Goal: Transaction & Acquisition: Purchase product/service

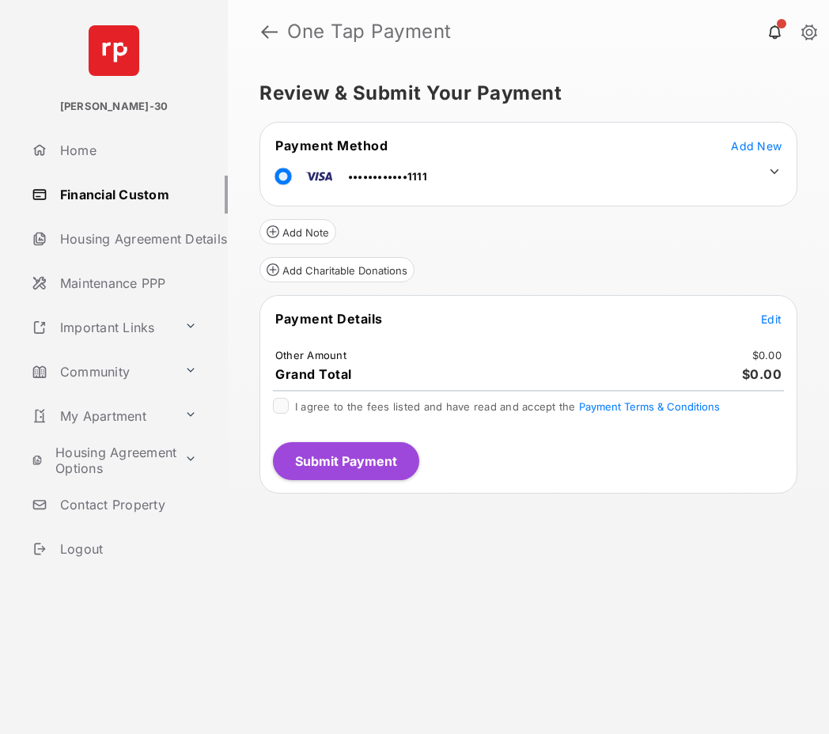
click at [760, 145] on span "Add New" at bounding box center [756, 145] width 51 height 13
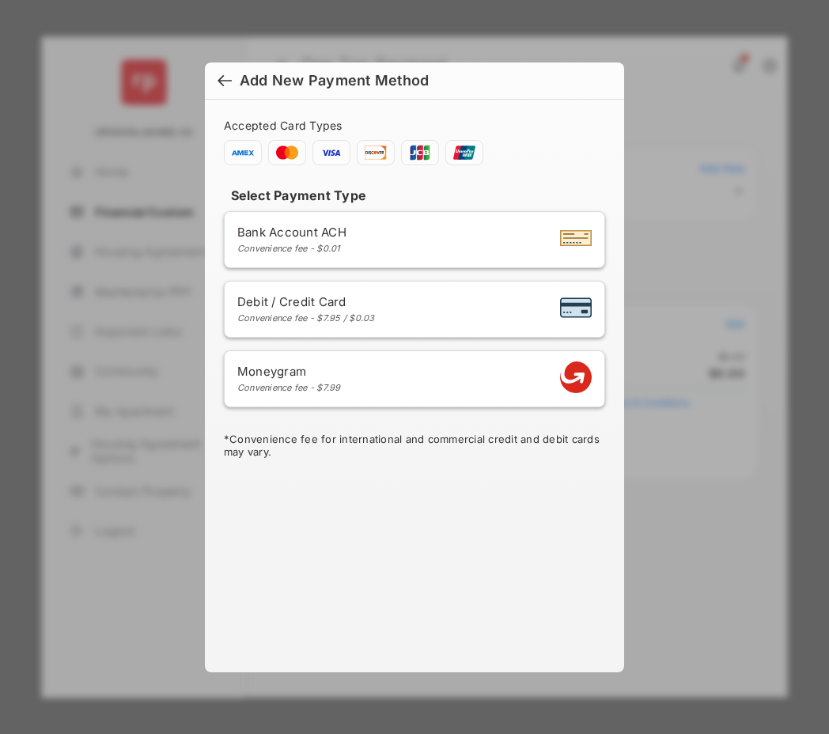
click at [401, 244] on div "Bank Account ACH Convenience fee - $0.01" at bounding box center [414, 240] width 354 height 30
select select "**"
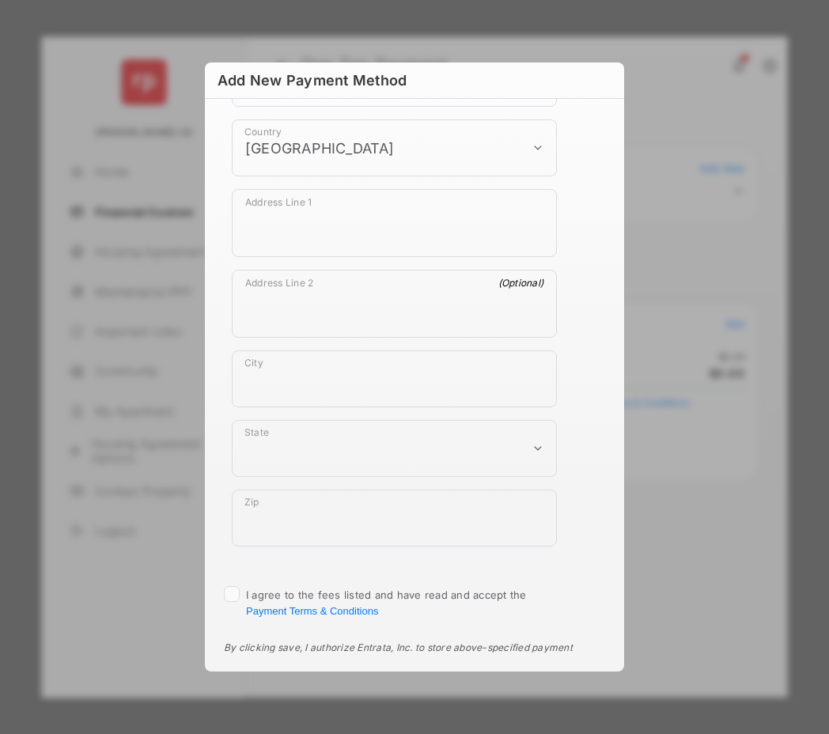
scroll to position [925, 0]
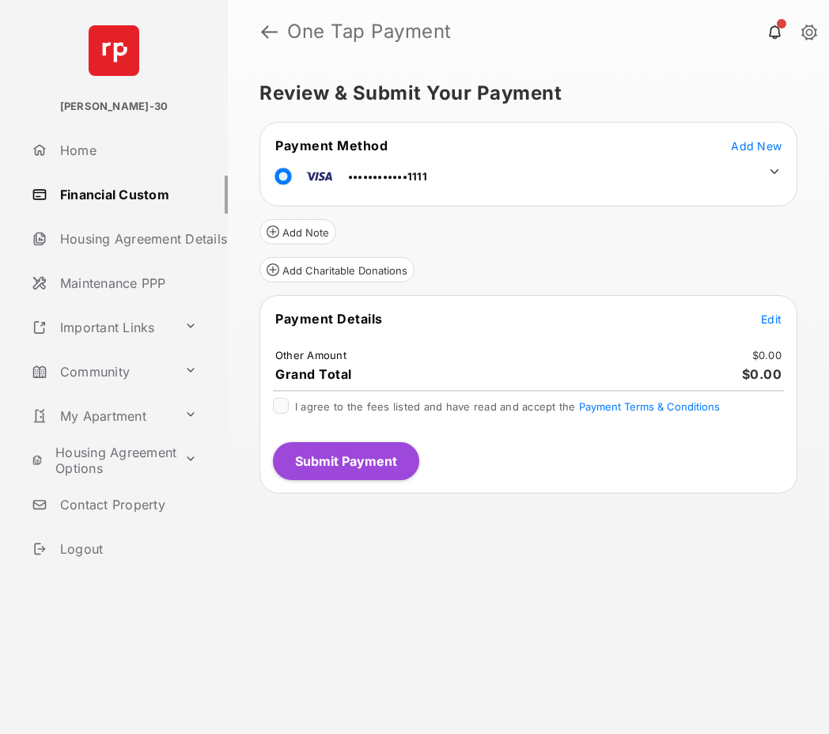
click at [766, 148] on span "Add New" at bounding box center [756, 145] width 51 height 13
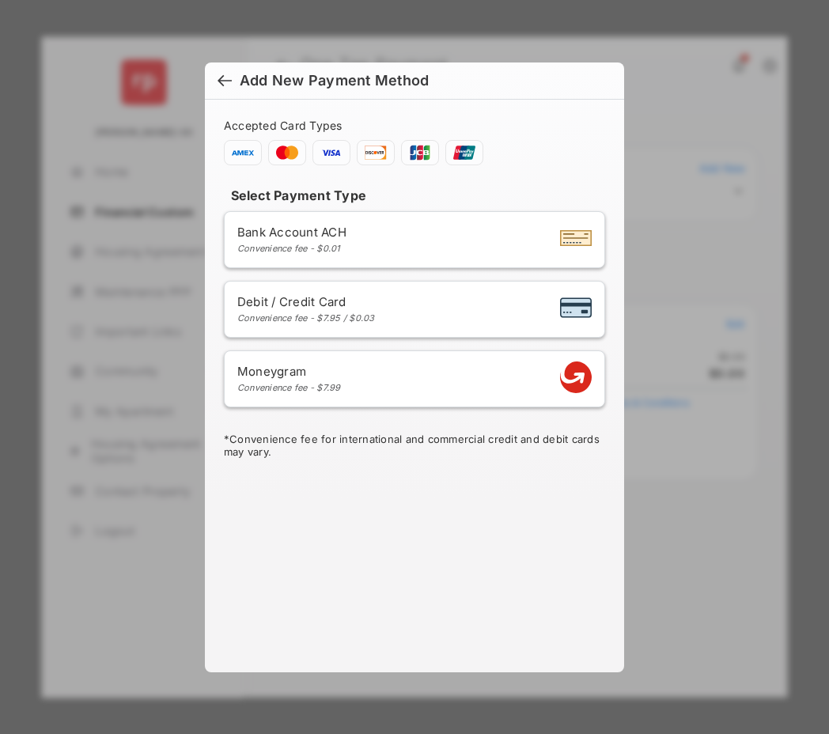
click at [445, 225] on div "Bank Account ACH Convenience fee - $0.01" at bounding box center [414, 240] width 354 height 30
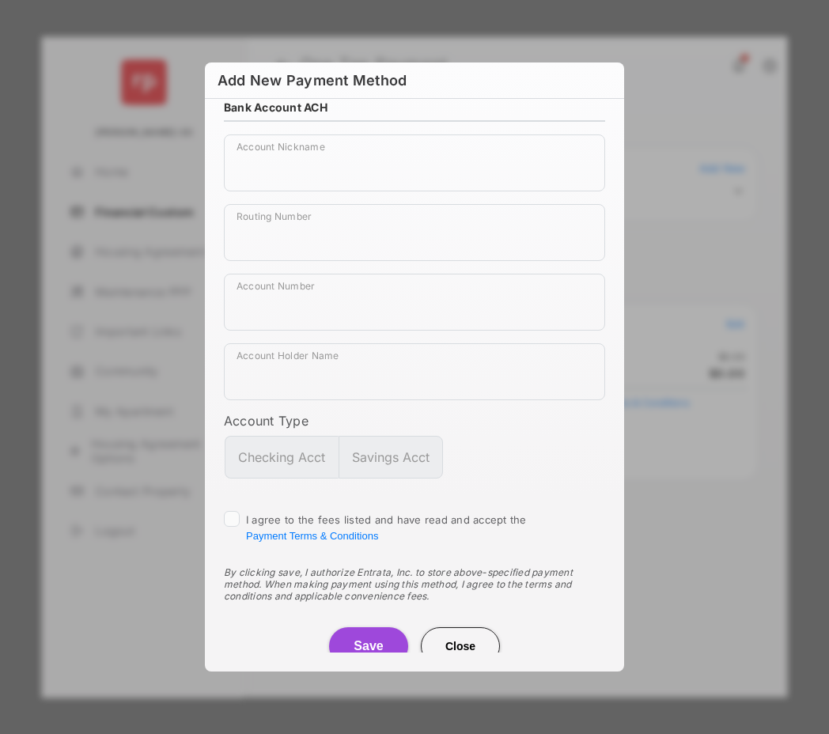
scroll to position [43, 0]
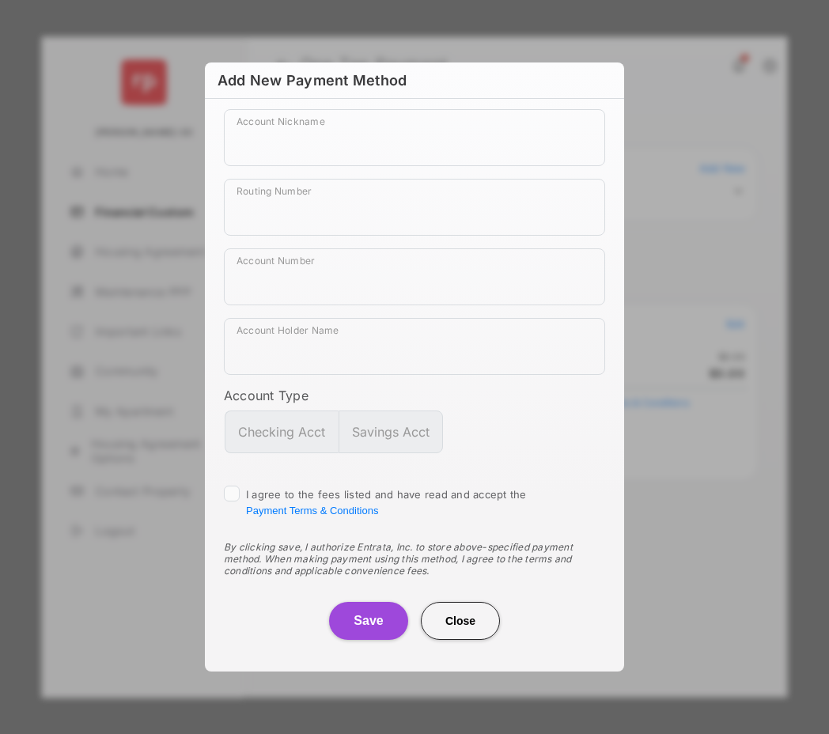
click at [466, 622] on button "Close" at bounding box center [460, 621] width 79 height 38
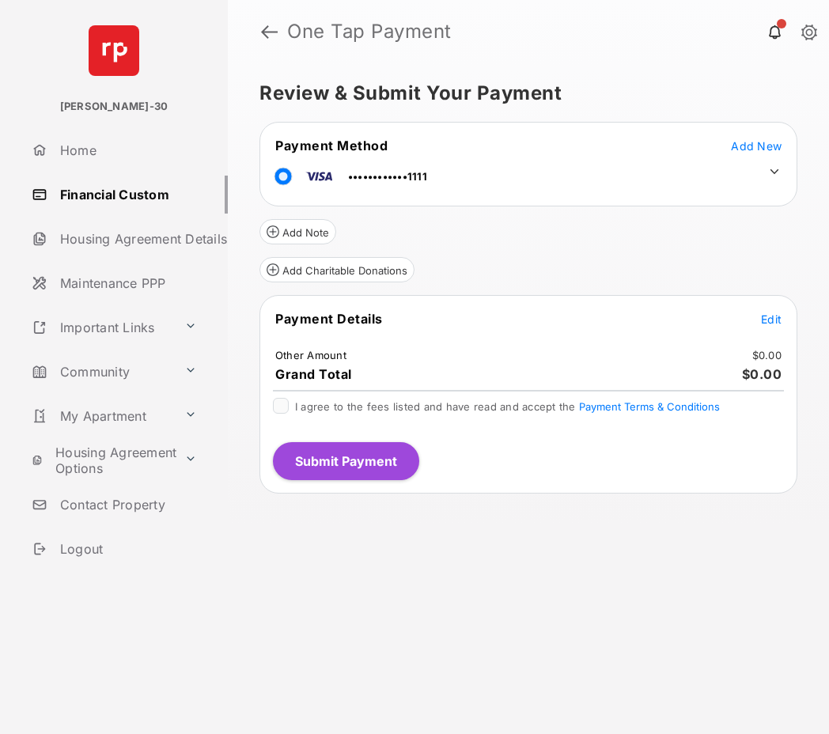
click at [81, 198] on link "Financial Custom" at bounding box center [126, 195] width 202 height 38
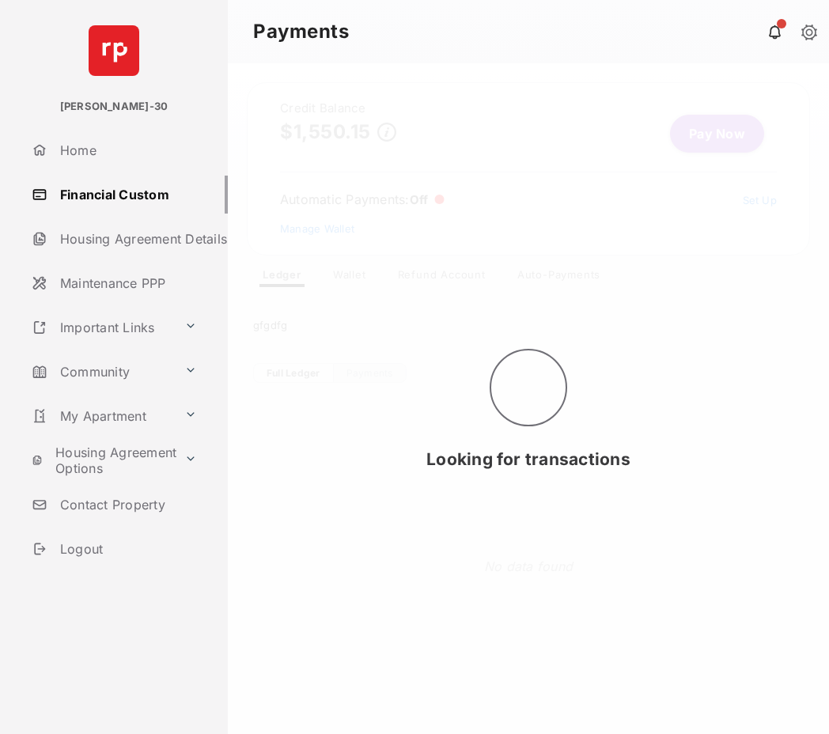
click at [348, 281] on div "Looking for transactions" at bounding box center [528, 398] width 601 height 670
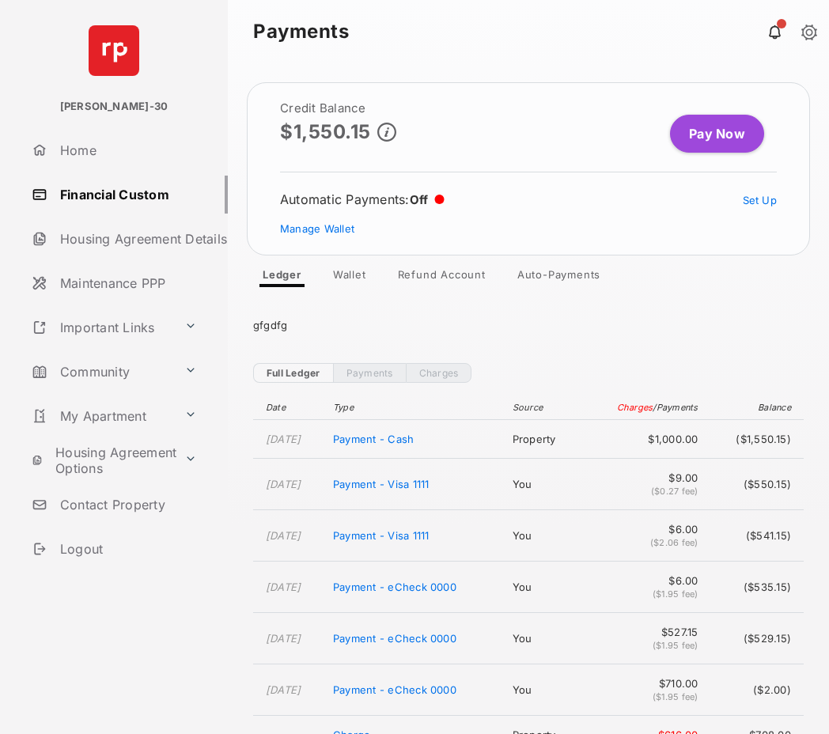
click at [349, 274] on link "Wallet" at bounding box center [349, 277] width 59 height 19
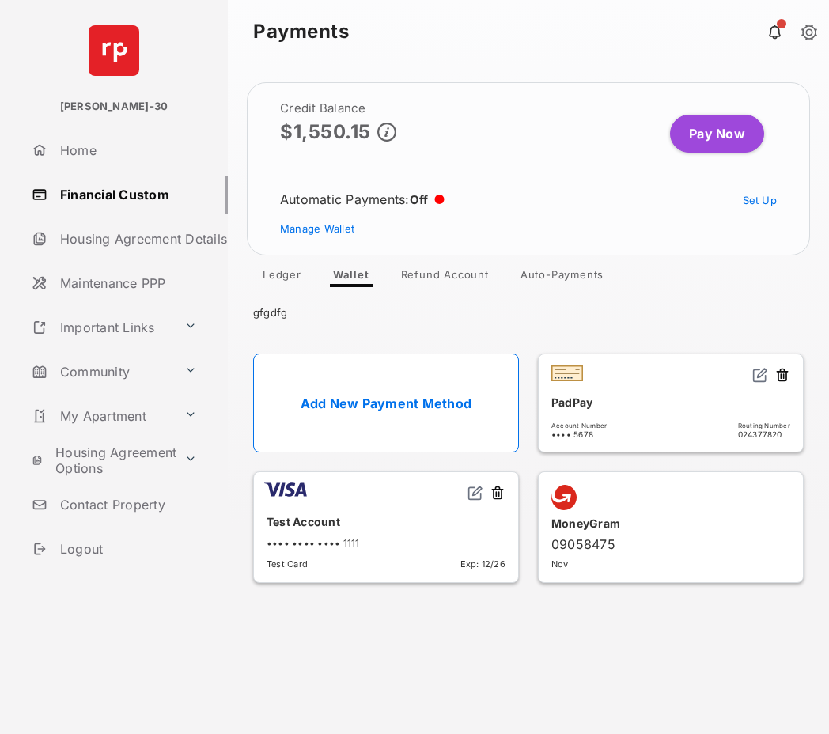
click at [421, 403] on link "Add New Payment Method" at bounding box center [386, 402] width 266 height 99
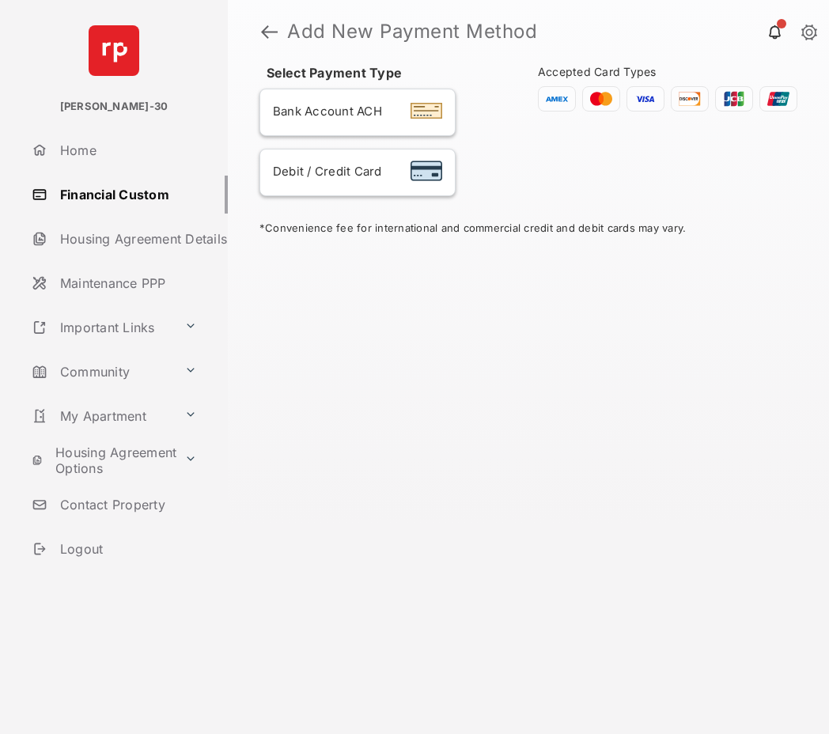
click at [377, 102] on div "Bank Account ACH" at bounding box center [357, 112] width 169 height 21
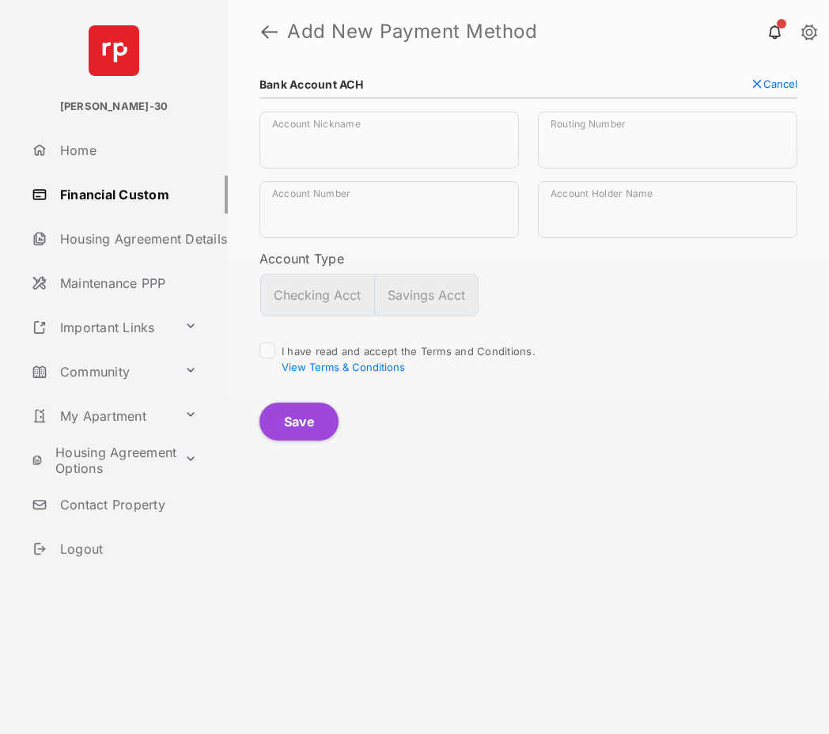
click at [780, 89] on span "Cancel" at bounding box center [780, 83] width 34 height 13
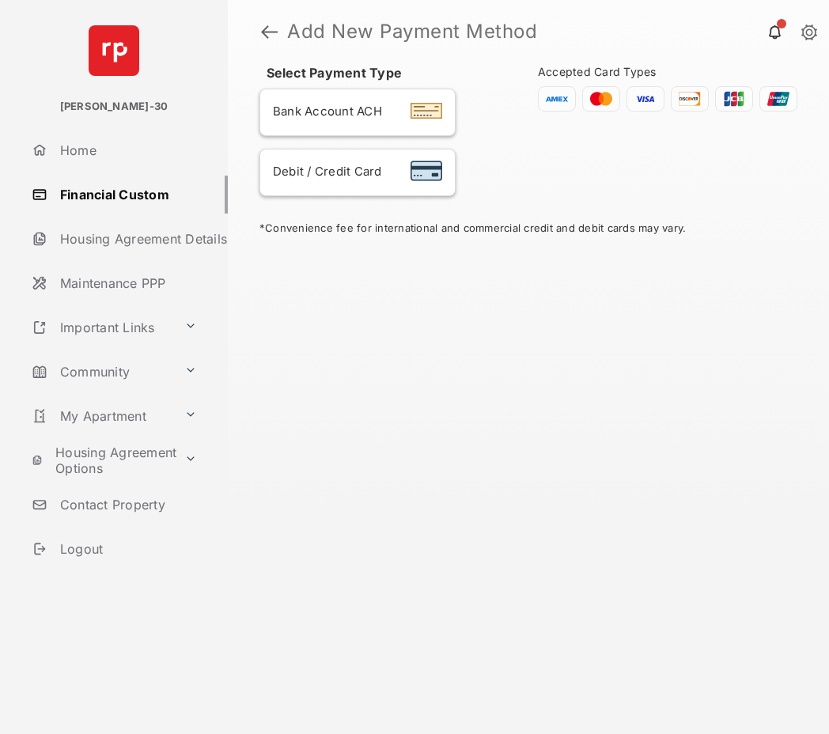
click at [121, 190] on link "Financial Custom" at bounding box center [126, 195] width 202 height 38
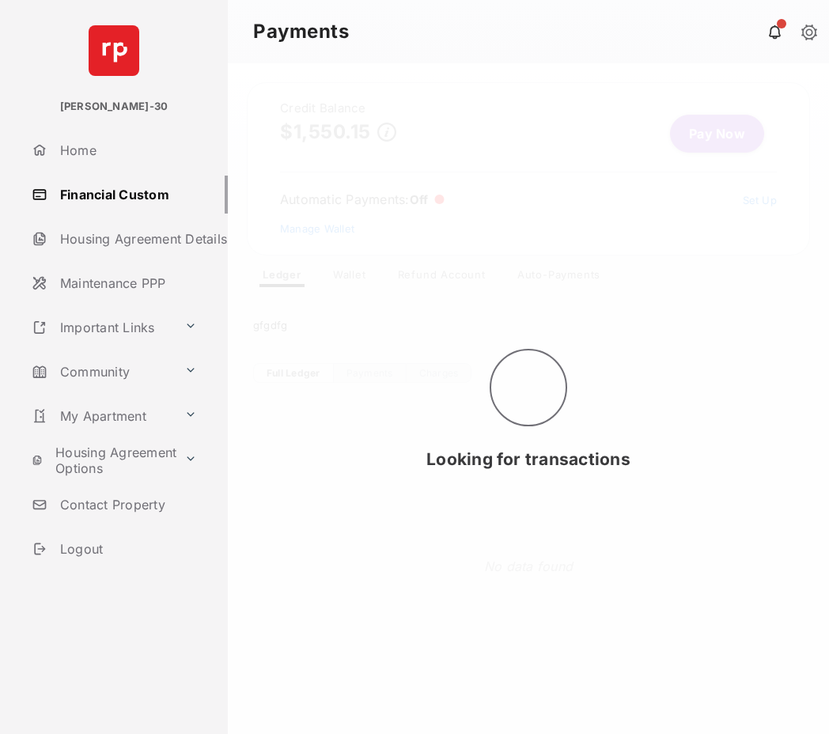
click at [357, 278] on div "Looking for transactions" at bounding box center [528, 398] width 601 height 670
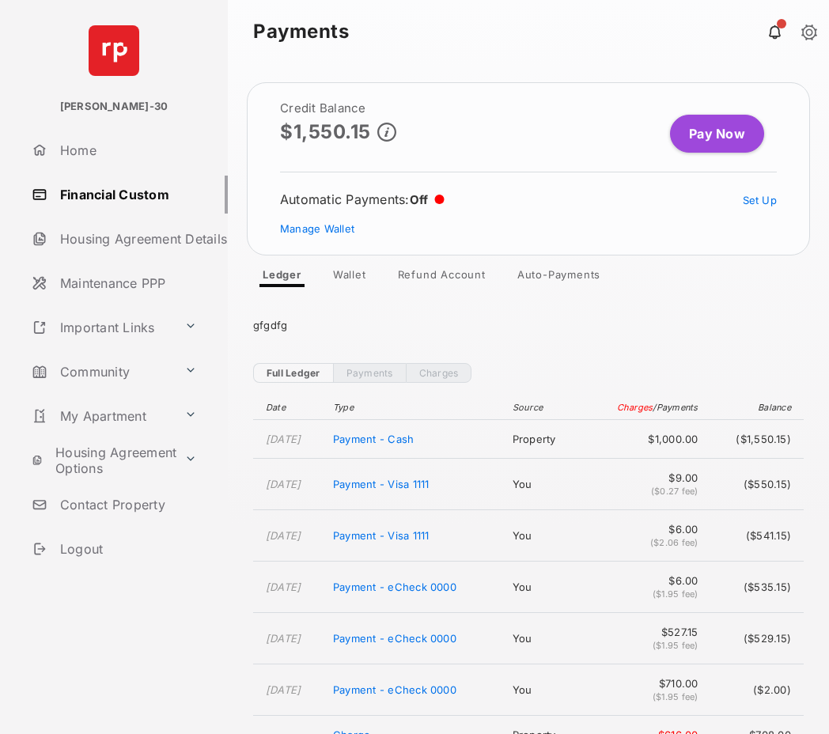
click at [354, 275] on link "Wallet" at bounding box center [349, 277] width 59 height 19
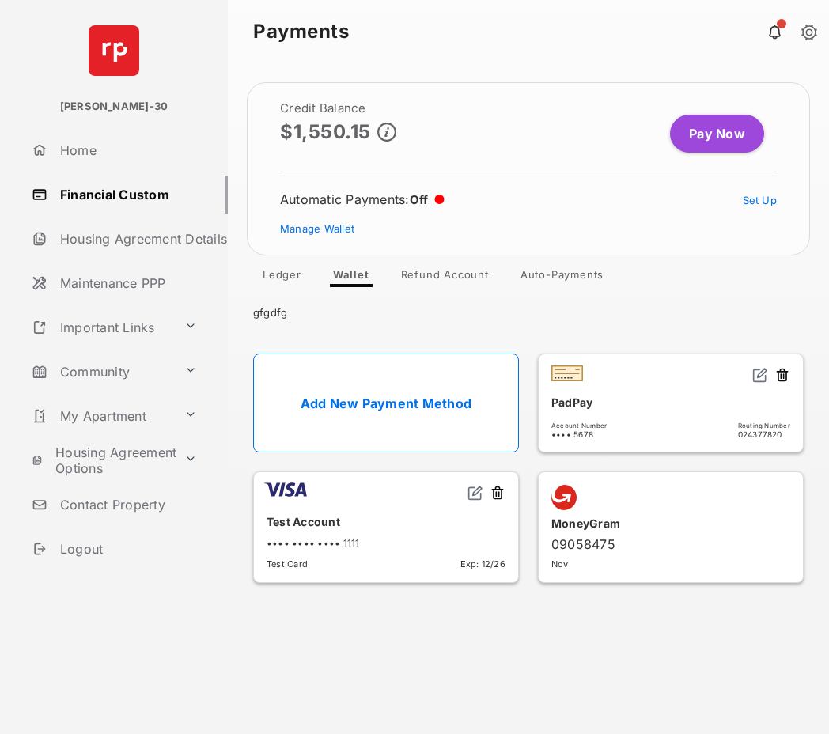
click at [754, 375] on img at bounding box center [760, 375] width 16 height 16
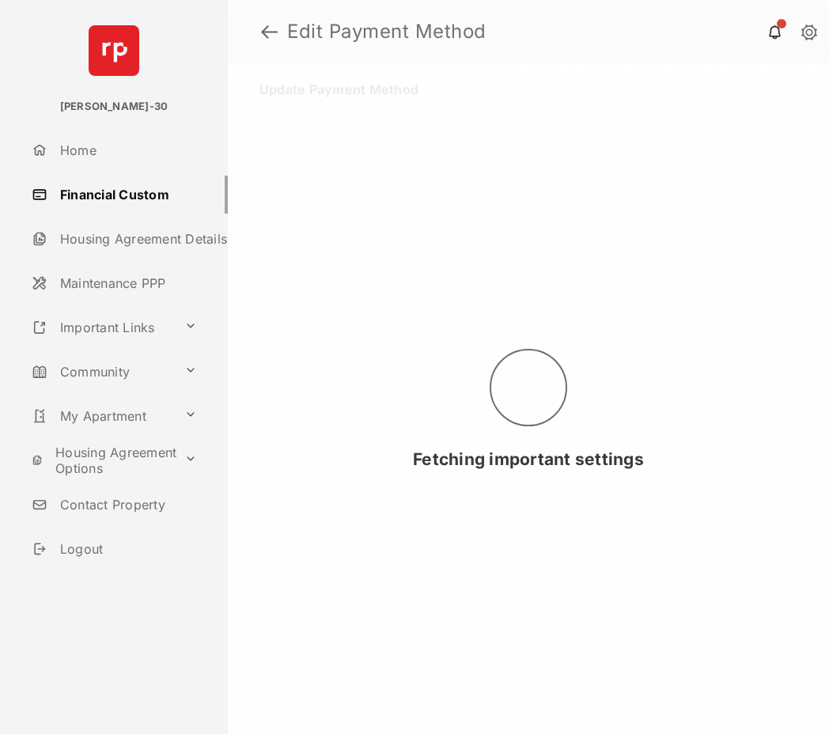
select select "**"
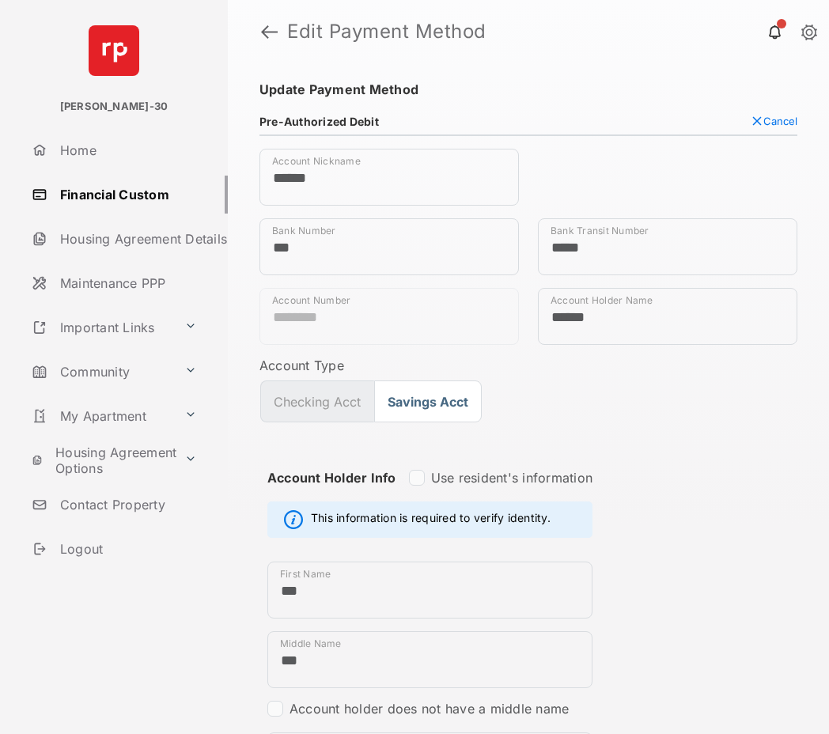
click at [766, 117] on span "Cancel" at bounding box center [780, 121] width 34 height 13
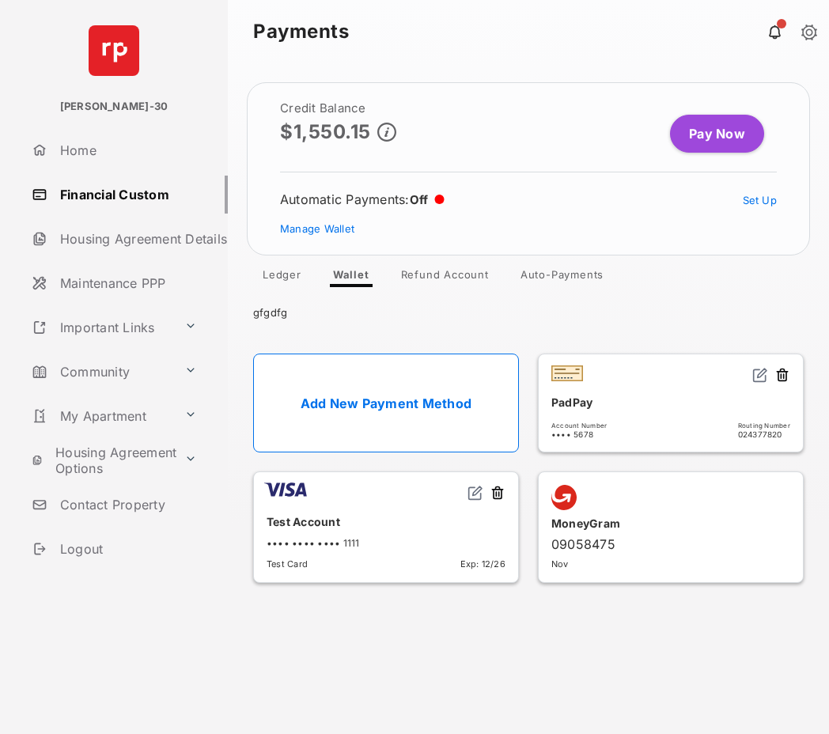
click at [757, 376] on img at bounding box center [760, 375] width 16 height 16
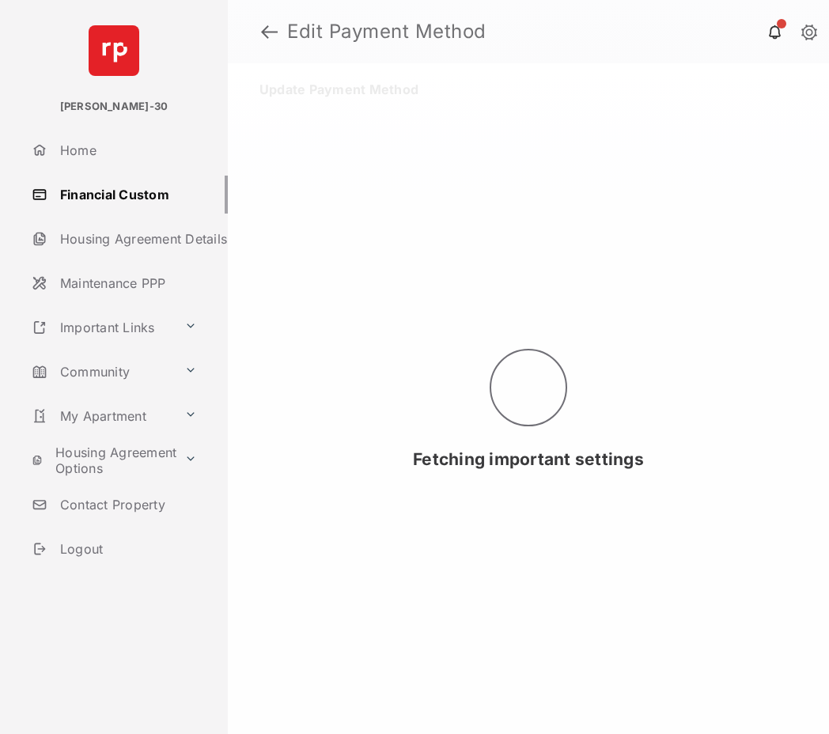
select select "**"
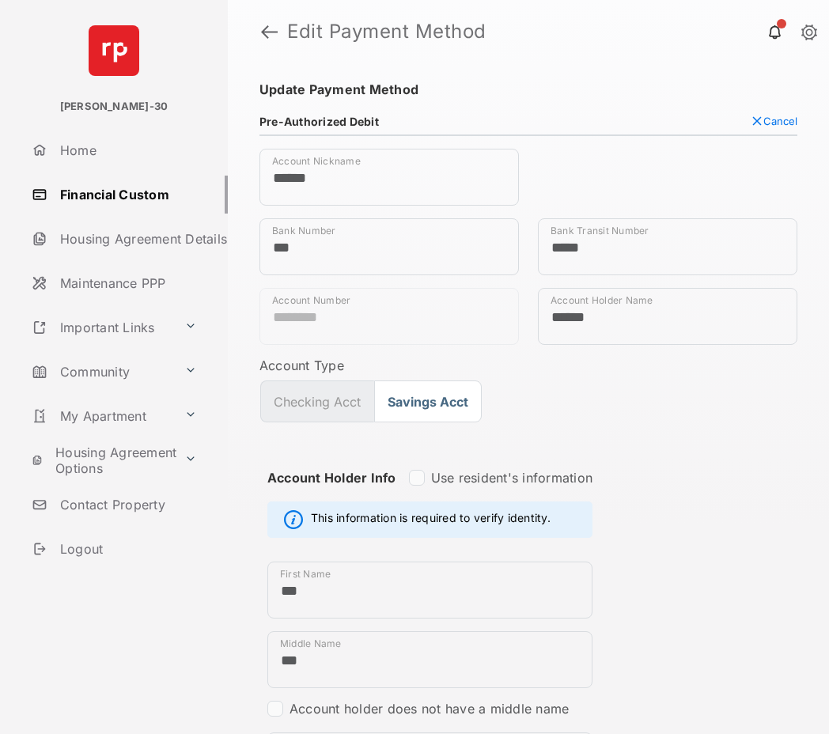
click at [768, 120] on span "Cancel" at bounding box center [780, 121] width 34 height 13
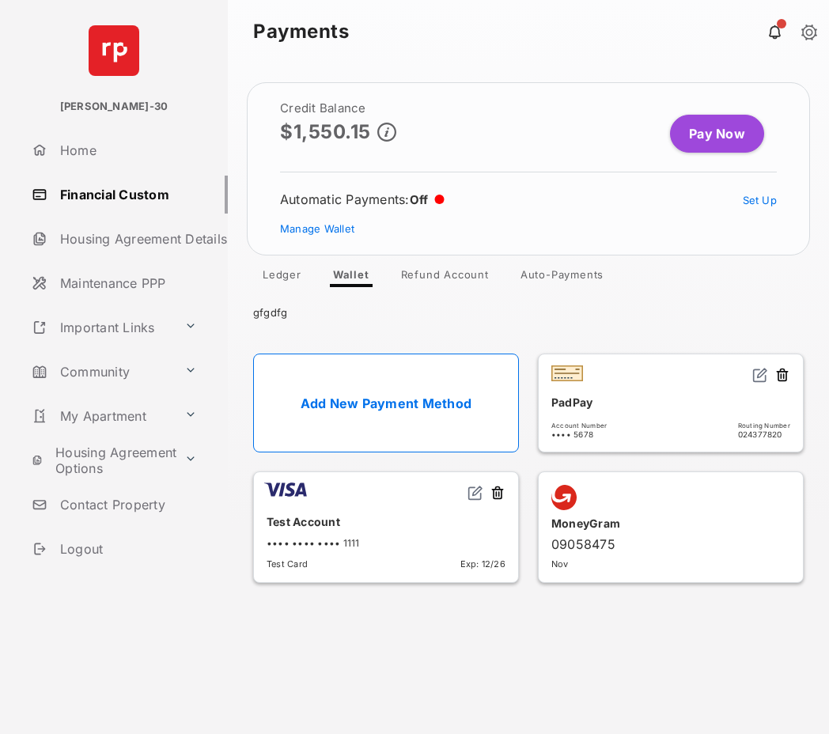
click at [759, 377] on img at bounding box center [760, 375] width 16 height 16
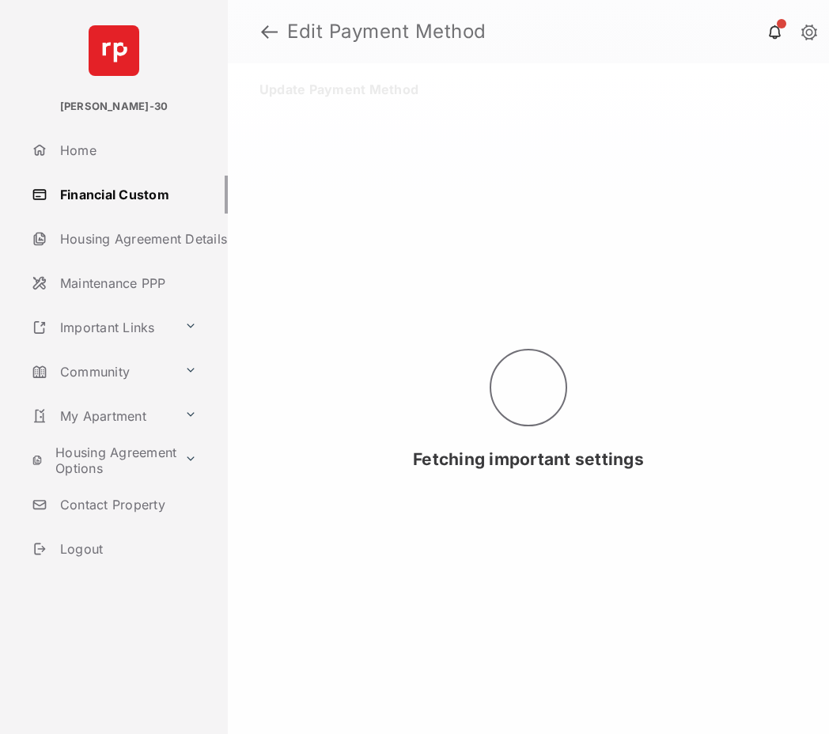
select select "**"
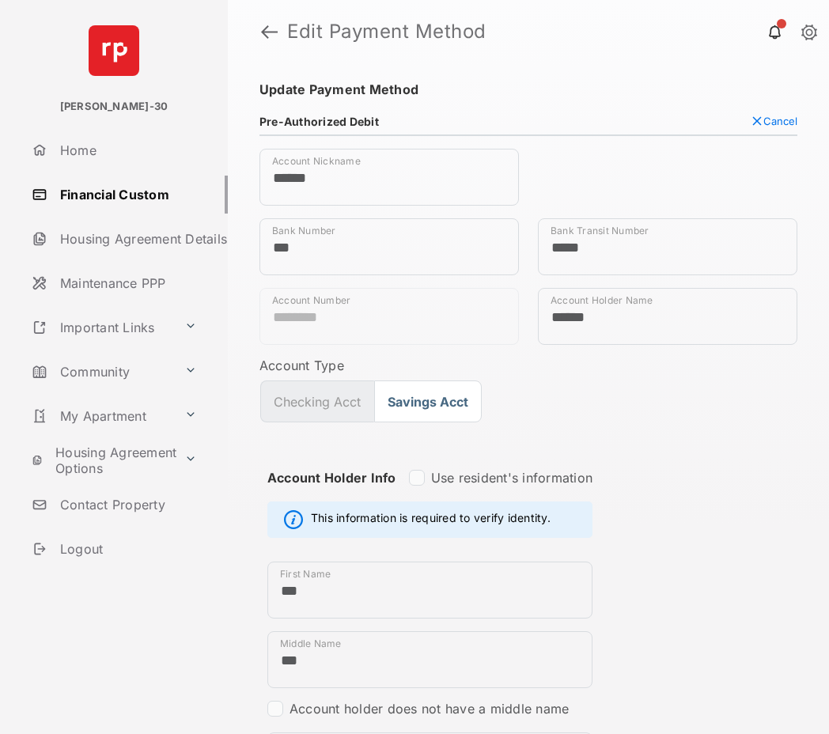
type textarea "*"
type input "*"
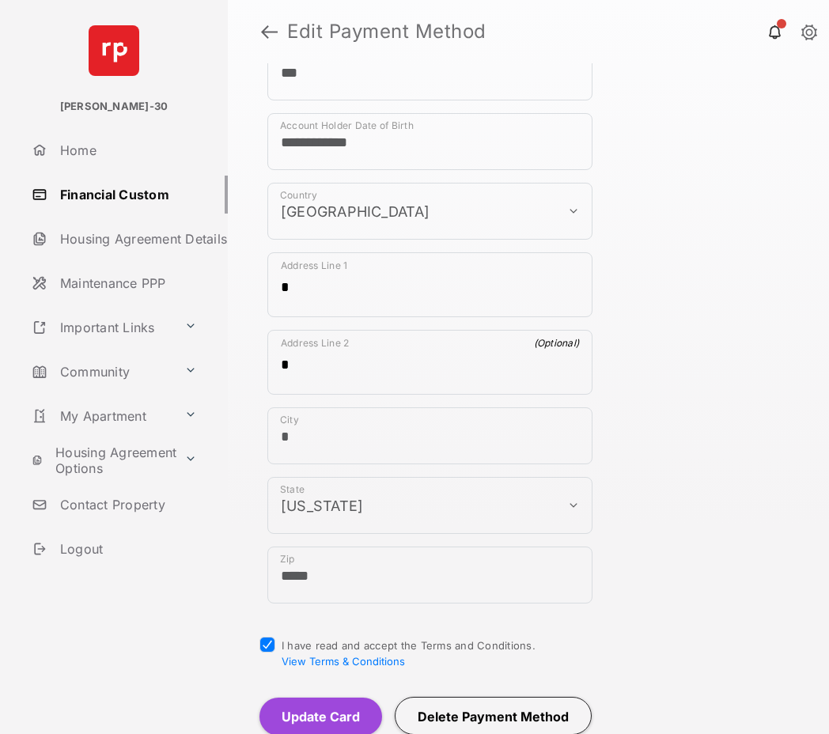
scroll to position [692, 0]
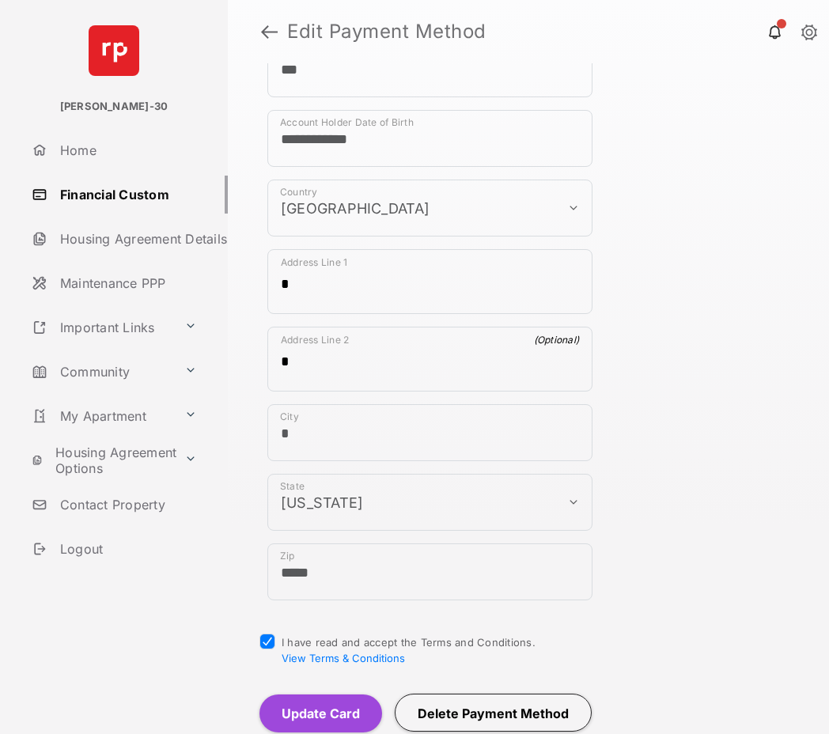
click at [334, 708] on button "Update Card" at bounding box center [320, 713] width 123 height 38
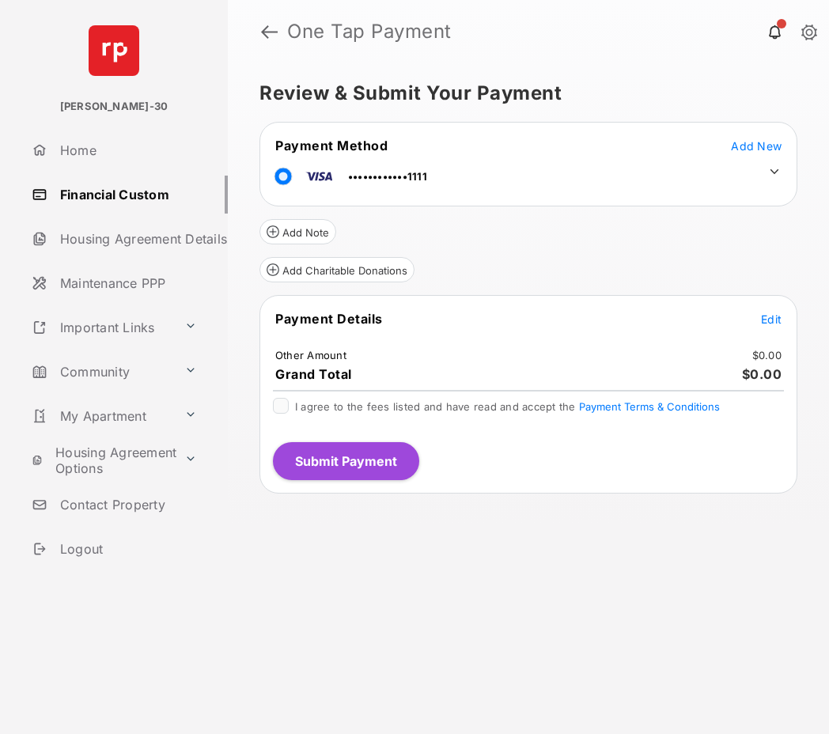
click at [118, 198] on link "Financial Custom" at bounding box center [126, 195] width 202 height 38
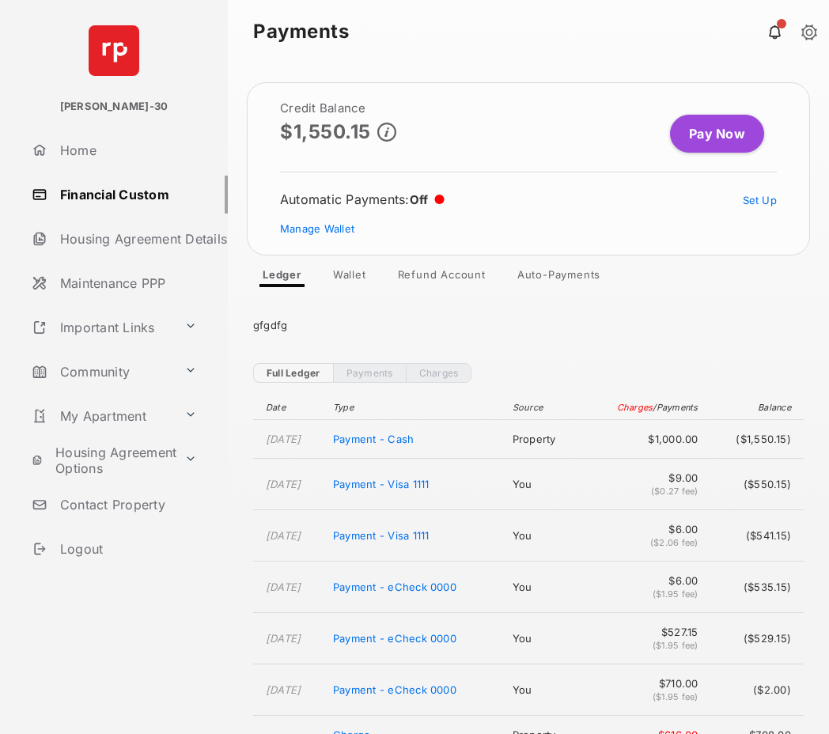
click at [357, 278] on link "Wallet" at bounding box center [349, 277] width 59 height 19
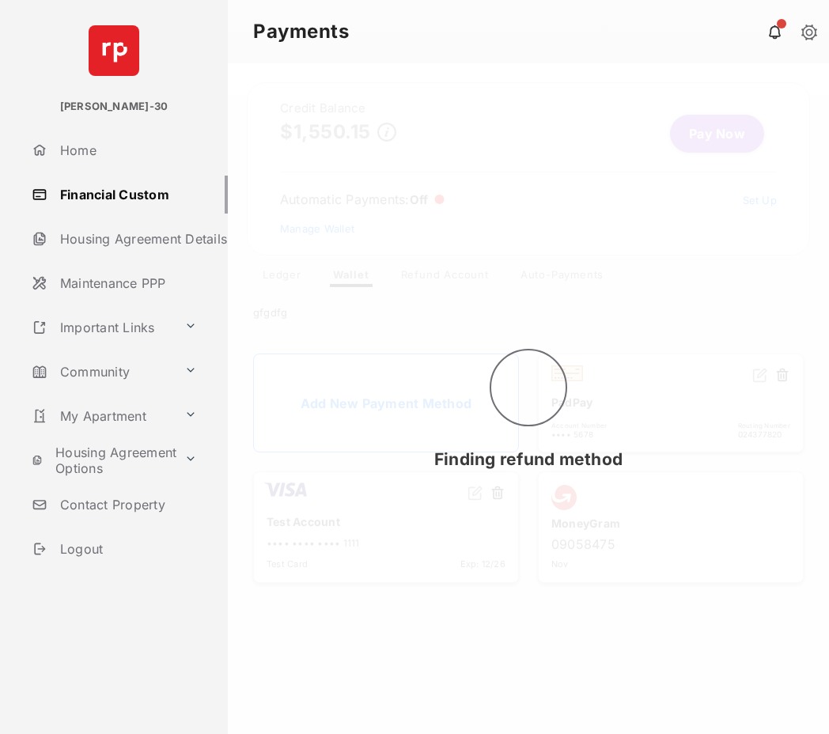
click at [633, 651] on div "Finding refund method" at bounding box center [528, 398] width 601 height 670
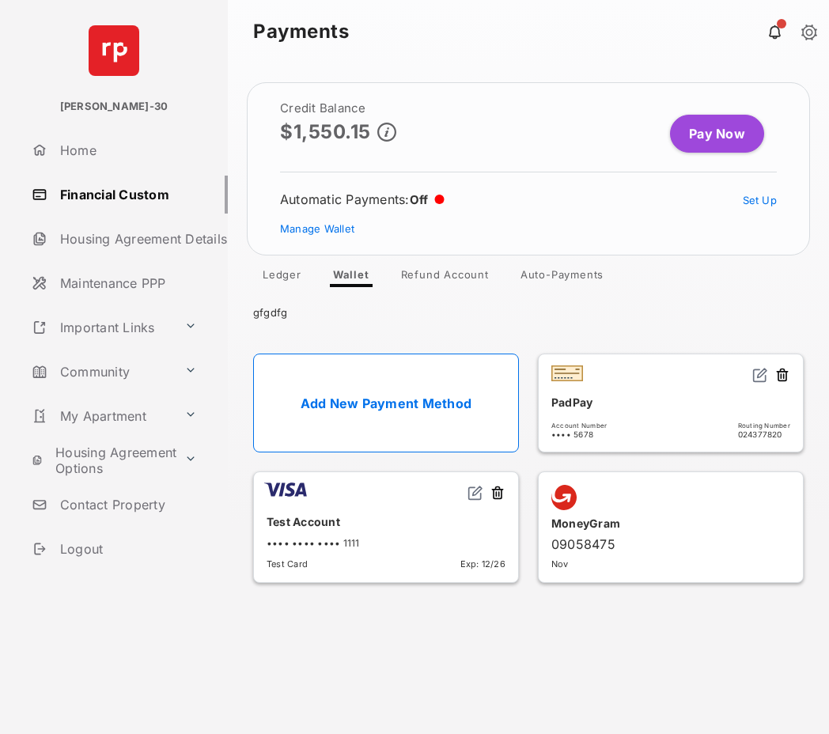
click at [760, 372] on img at bounding box center [760, 375] width 16 height 16
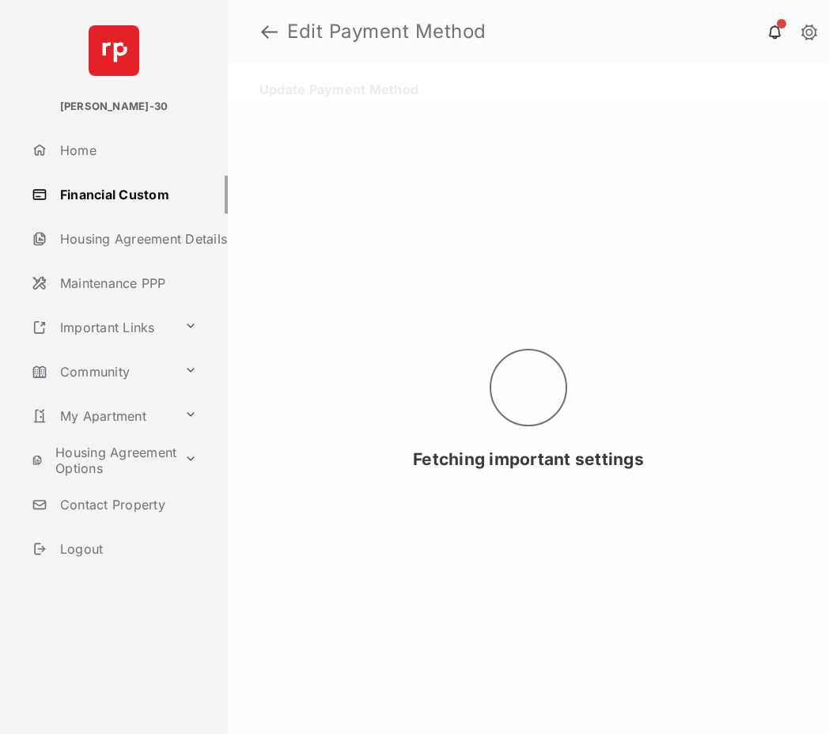
select select "**"
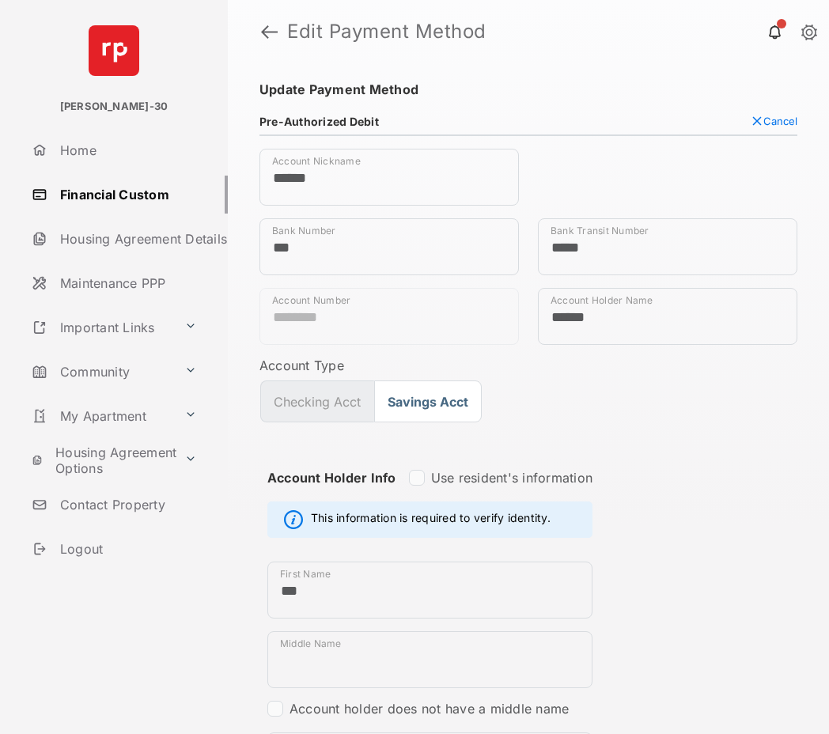
click at [767, 120] on span "Cancel" at bounding box center [780, 121] width 34 height 13
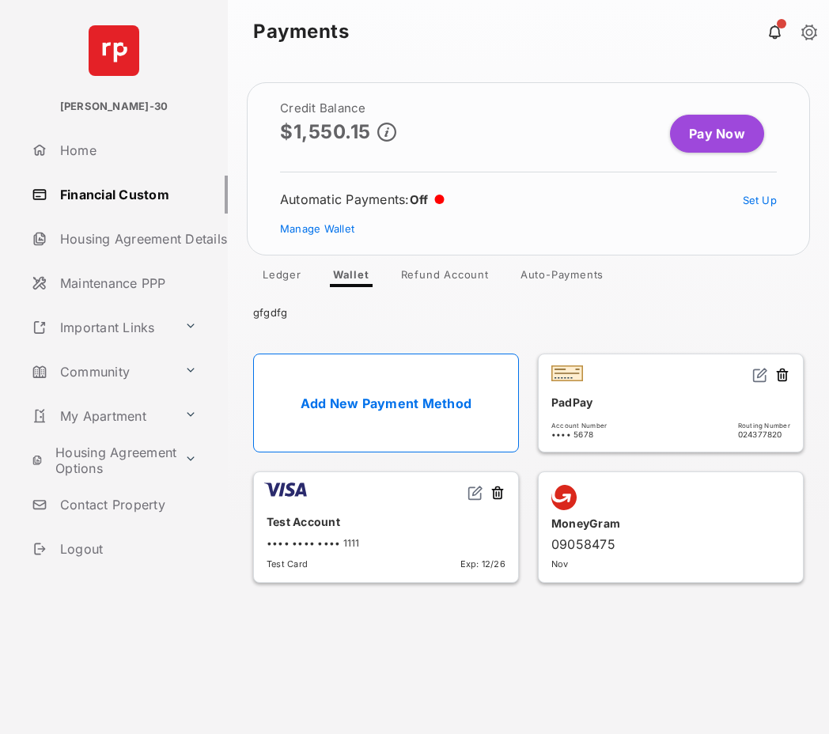
click at [371, 404] on link "Add New Payment Method" at bounding box center [386, 402] width 266 height 99
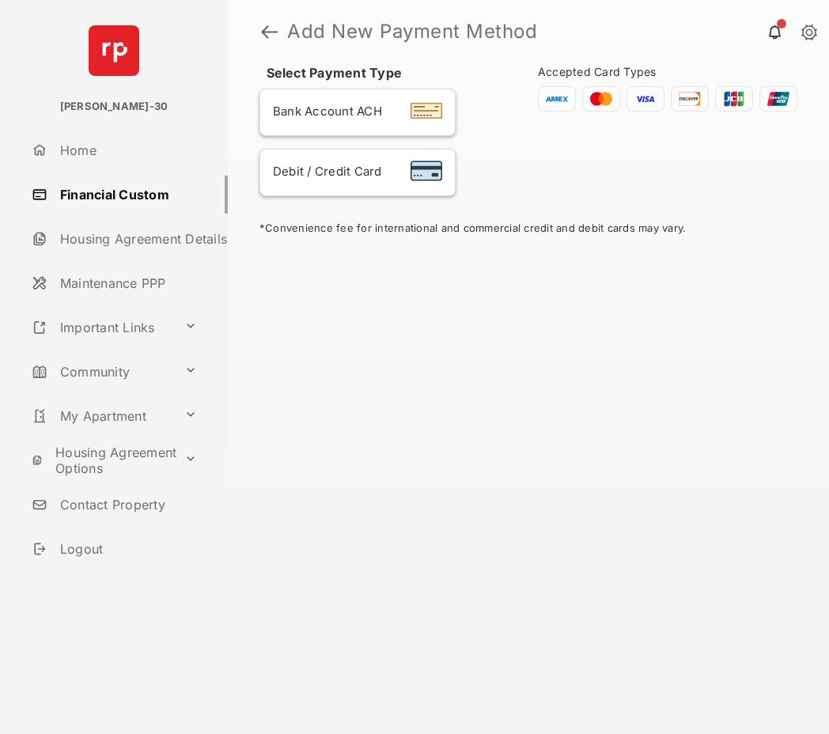
click at [345, 171] on span "Debit / Credit Card" at bounding box center [327, 171] width 109 height 15
select select "**"
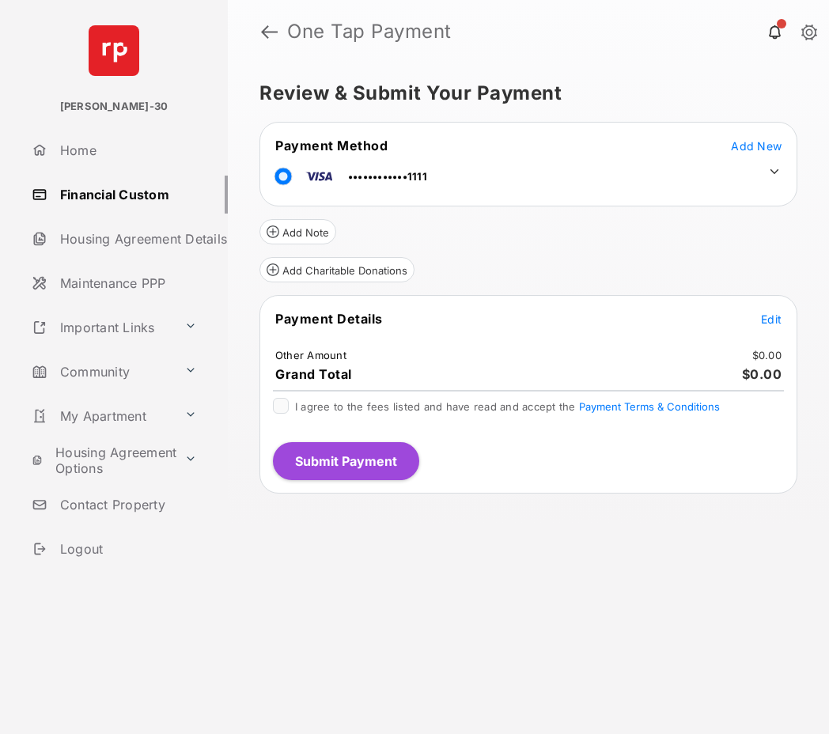
click at [778, 169] on icon at bounding box center [774, 171] width 9 height 5
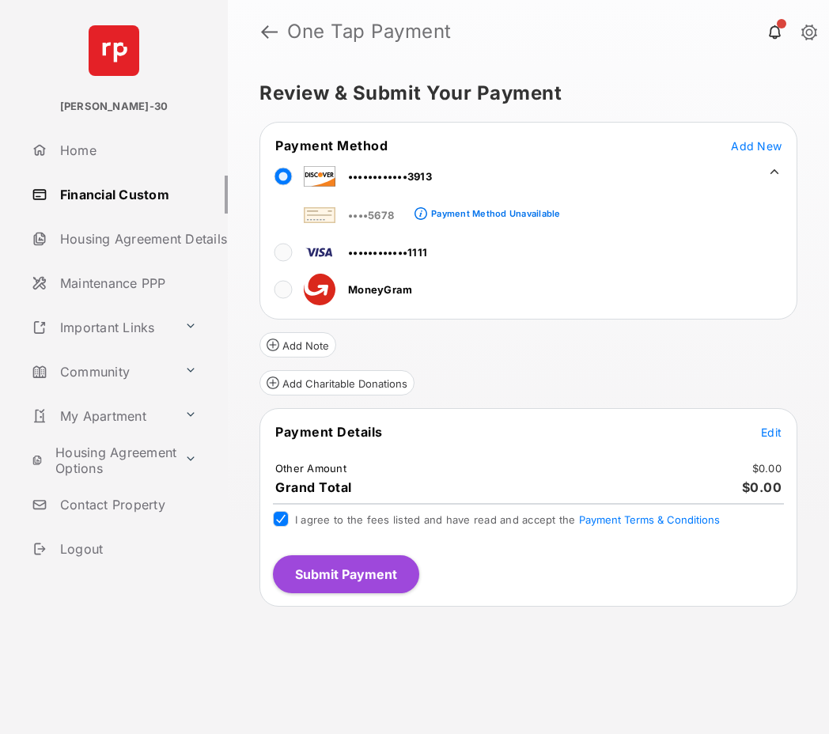
click at [309, 571] on button "Submit Payment" at bounding box center [346, 574] width 146 height 38
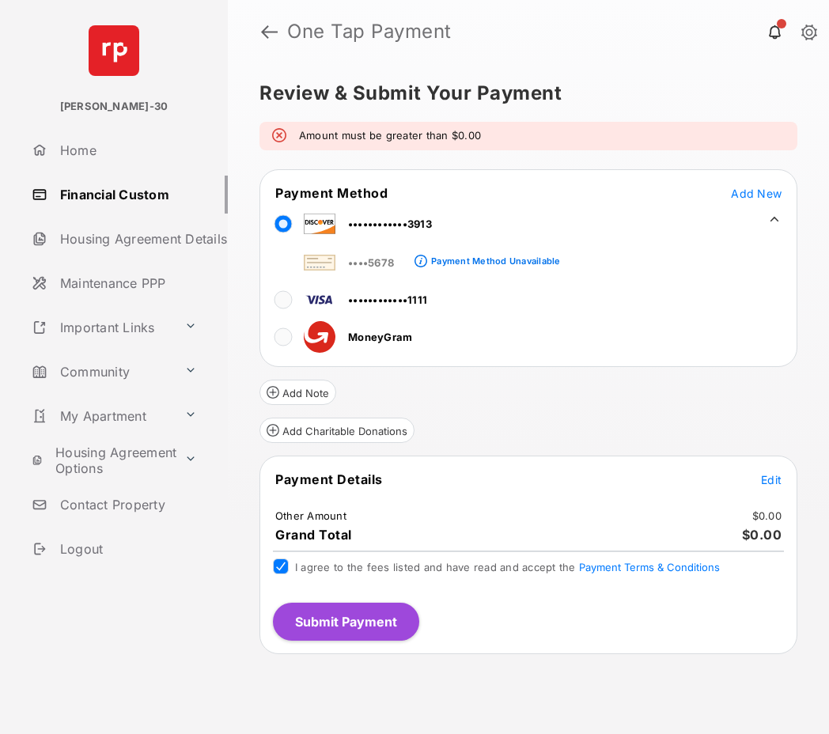
click at [770, 475] on span "Edit" at bounding box center [771, 479] width 21 height 13
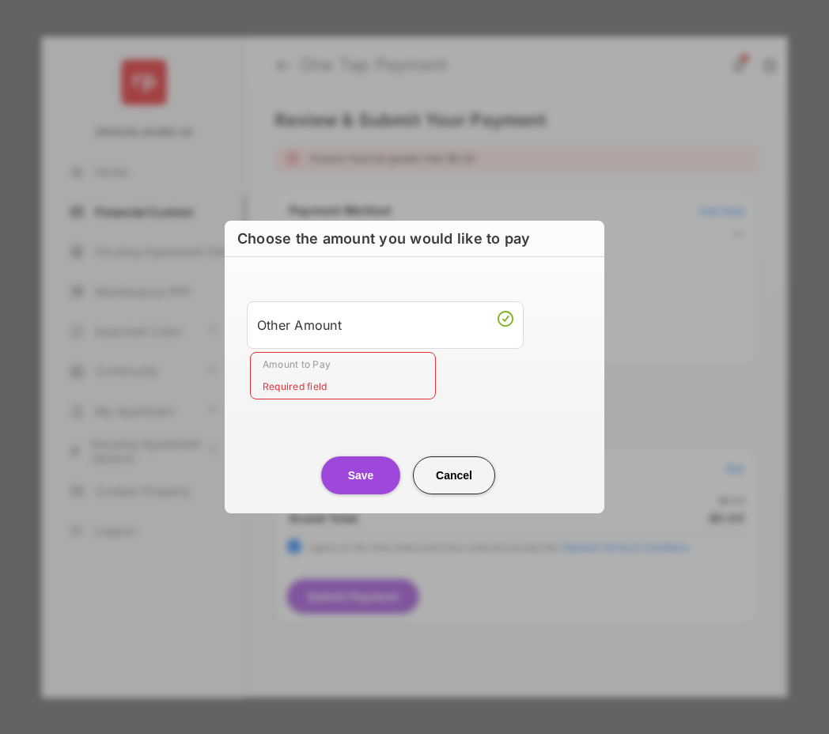
click at [367, 380] on input "Amount to Pay" at bounding box center [343, 375] width 186 height 47
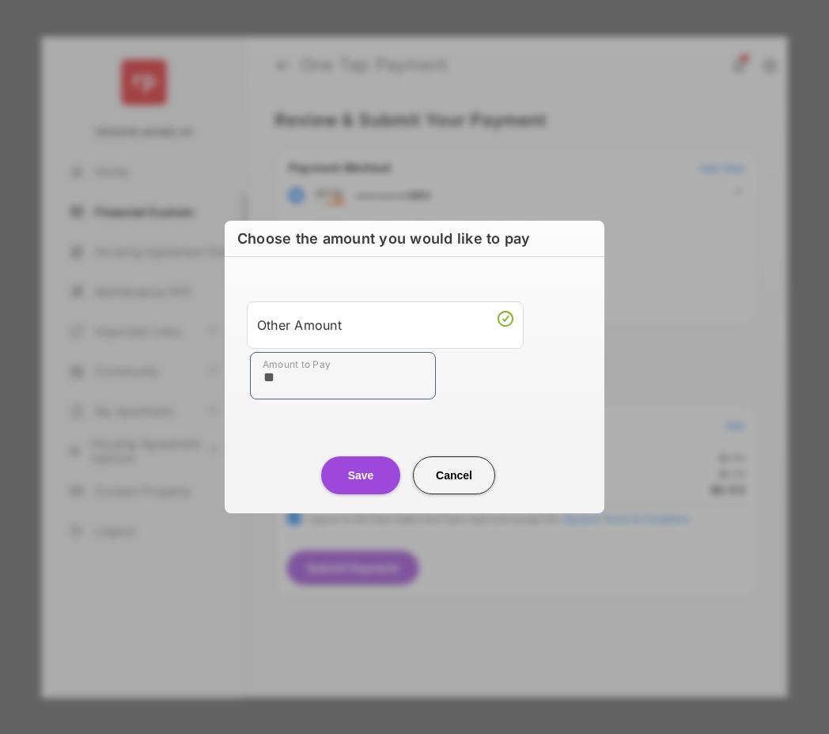
type input "**"
click at [363, 466] on button "Save" at bounding box center [360, 475] width 79 height 38
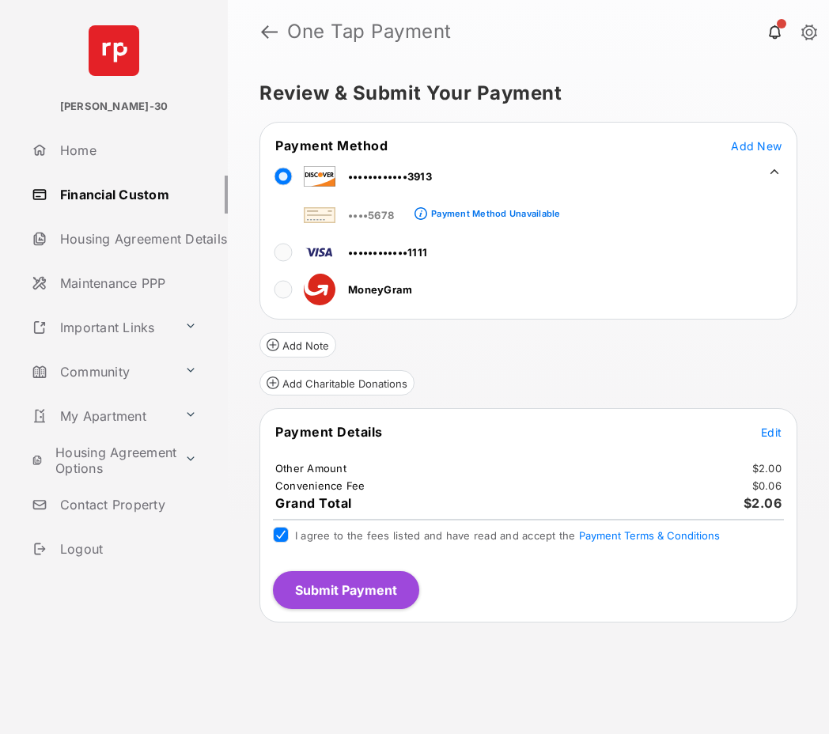
click at [380, 597] on button "Submit Payment" at bounding box center [346, 590] width 146 height 38
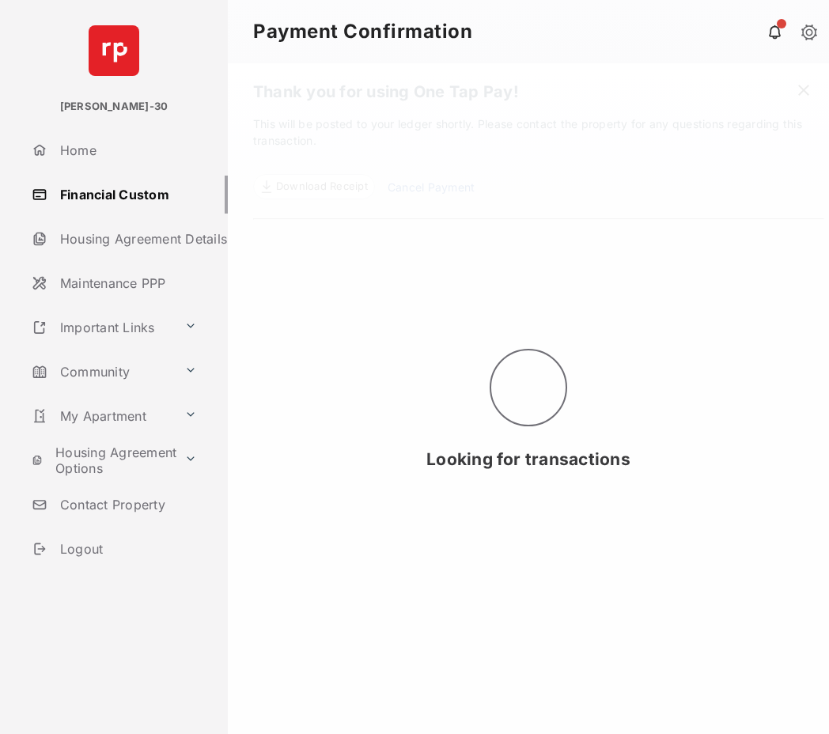
click at [606, 346] on div "Looking for transactions" at bounding box center [528, 398] width 601 height 670
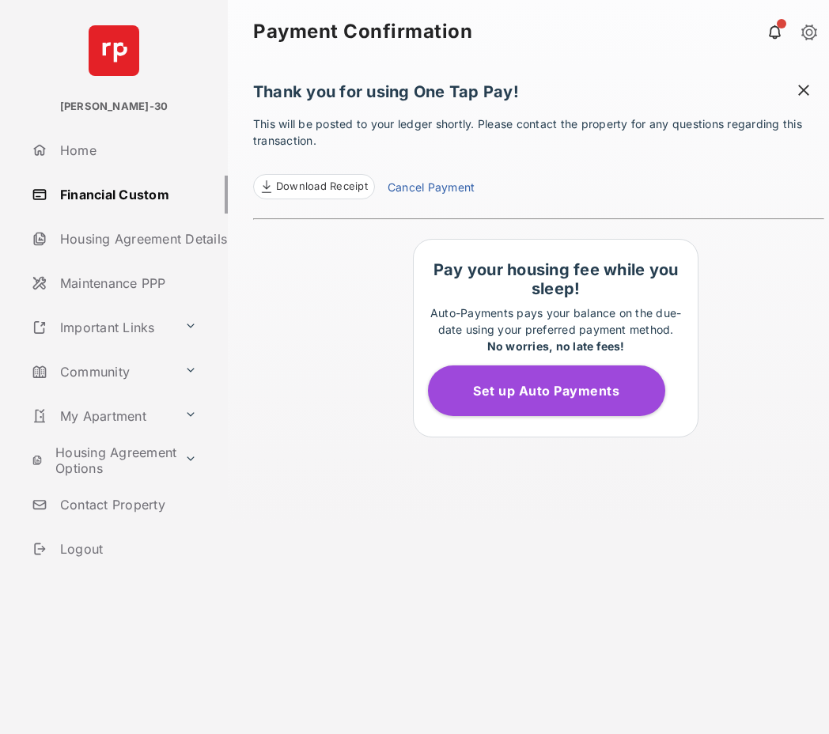
click at [459, 187] on link "Cancel Payment" at bounding box center [430, 189] width 87 height 21
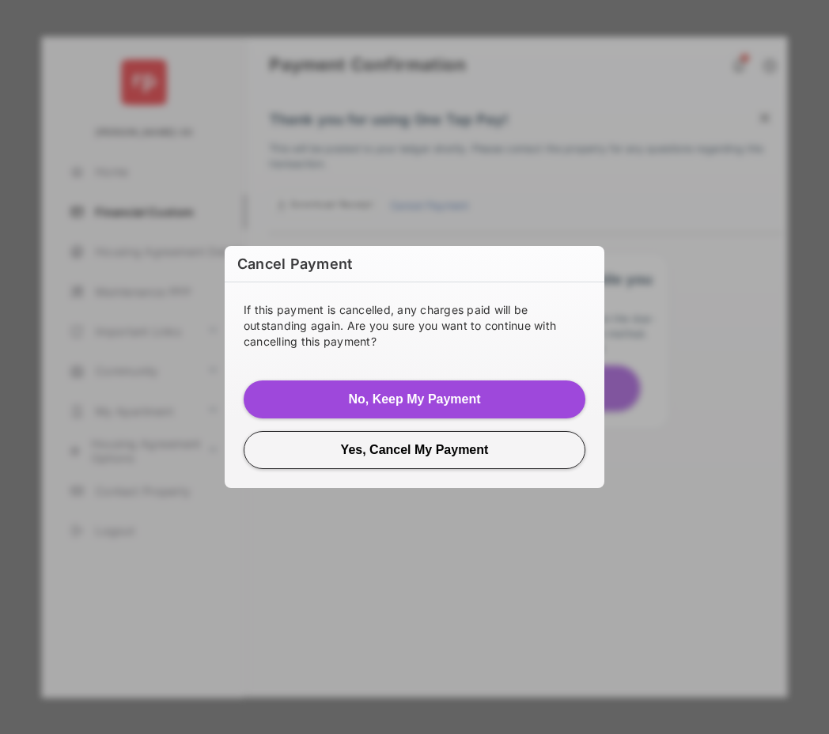
click at [455, 450] on button "Yes, Cancel My Payment" at bounding box center [415, 450] width 342 height 38
